Goal: Task Accomplishment & Management: Use online tool/utility

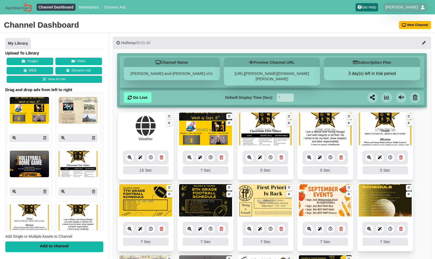
click at [131, 155] on icon at bounding box center [130, 157] width 4 height 4
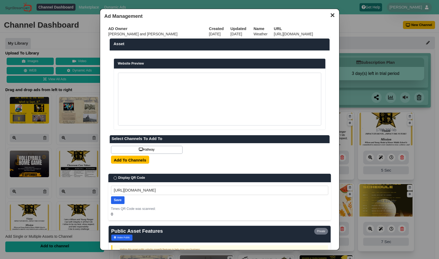
click at [328, 17] on button "✕" at bounding box center [332, 15] width 10 height 8
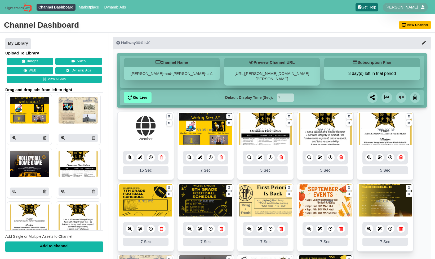
click at [129, 155] on icon at bounding box center [130, 157] width 4 height 4
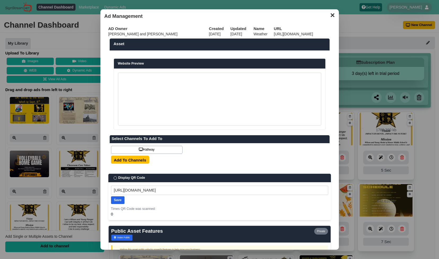
click at [331, 14] on button "✕" at bounding box center [332, 15] width 10 height 8
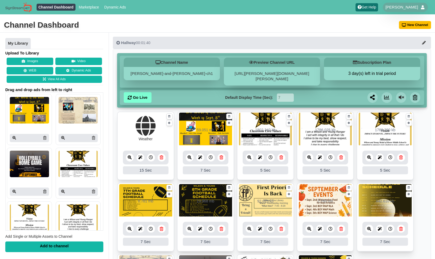
click at [190, 155] on icon at bounding box center [190, 157] width 4 height 4
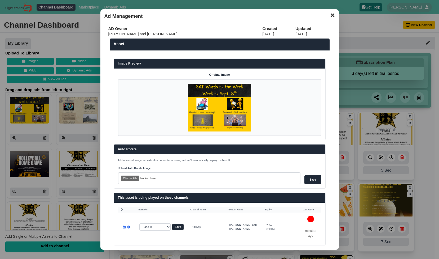
click at [327, 17] on button "✕" at bounding box center [332, 15] width 10 height 8
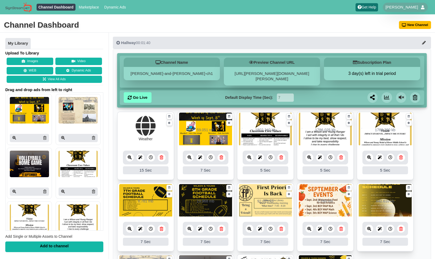
click at [129, 155] on icon at bounding box center [130, 157] width 4 height 4
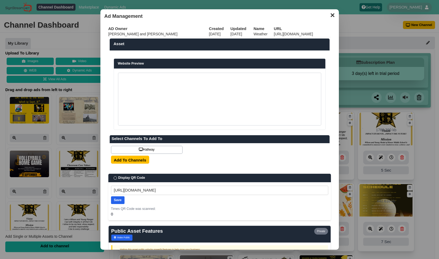
click at [328, 16] on button "✕" at bounding box center [332, 15] width 10 height 8
